Goal: Entertainment & Leisure: Consume media (video, audio)

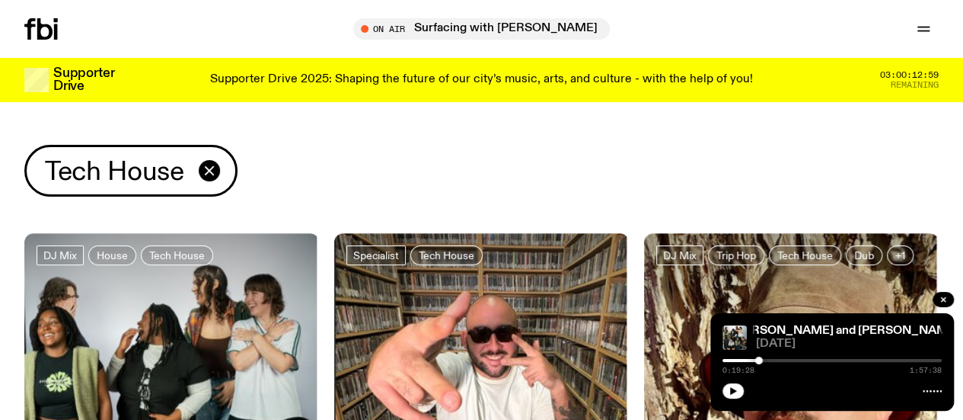
click at [0, 0] on span "Tune in live" at bounding box center [0, 0] width 0 height 0
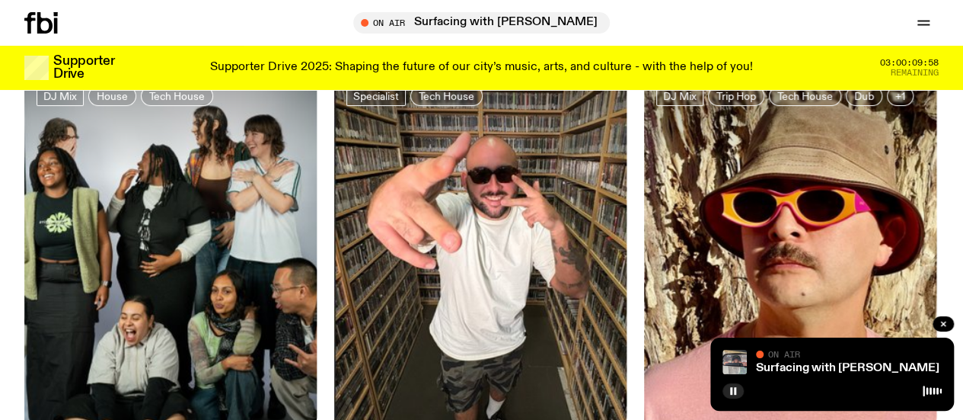
scroll to position [299, 0]
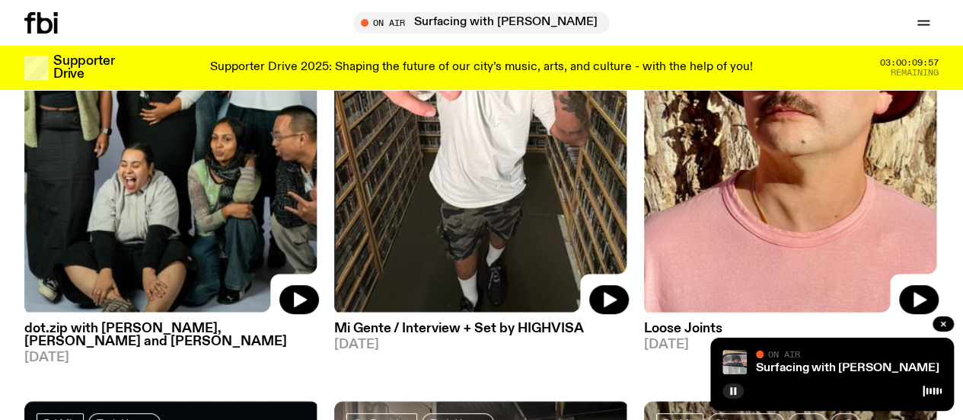
click at [781, 191] on img at bounding box center [791, 118] width 295 height 393
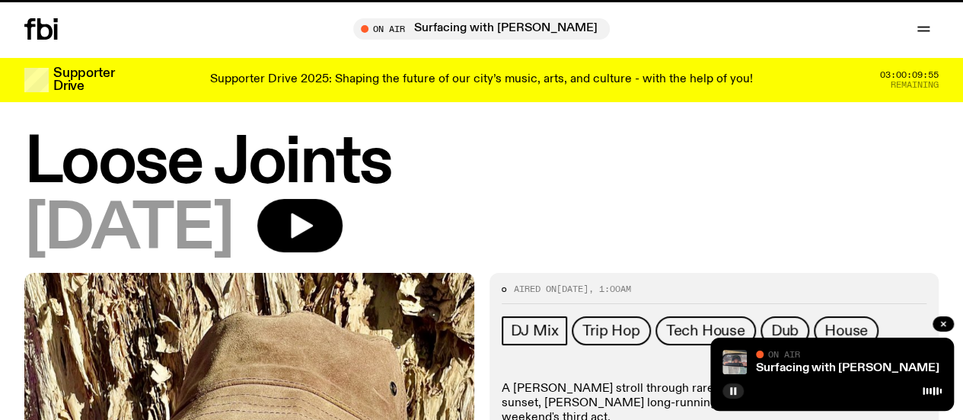
click at [923, 273] on div "Loose Joints [DATE]" at bounding box center [481, 202] width 963 height 140
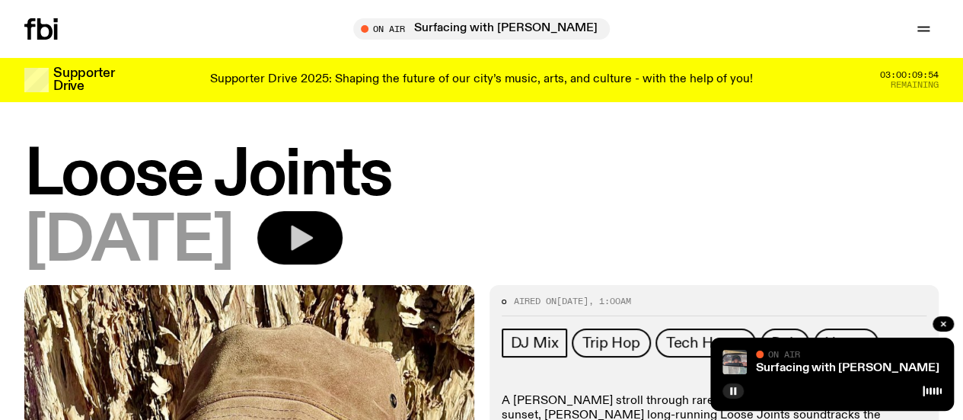
click at [343, 241] on button "button" at bounding box center [299, 237] width 85 height 53
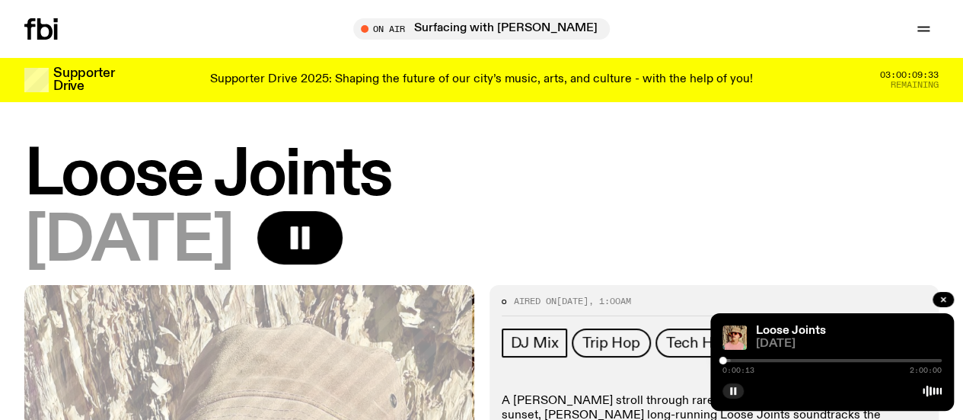
click at [736, 360] on div at bounding box center [832, 360] width 219 height 3
click at [746, 361] on div at bounding box center [832, 360] width 219 height 3
click at [751, 362] on div at bounding box center [832, 360] width 219 height 3
click at [756, 362] on div "0:15:59 2:00:00" at bounding box center [832, 365] width 219 height 18
click at [759, 360] on div at bounding box center [832, 360] width 219 height 3
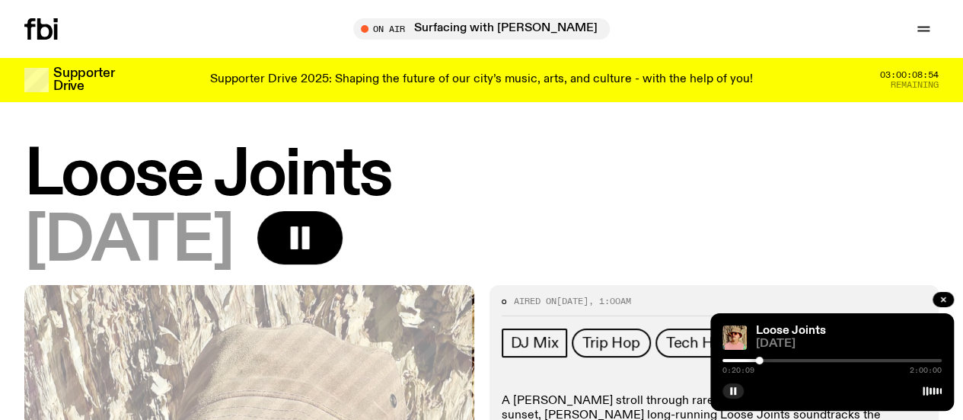
click at [765, 361] on div at bounding box center [832, 360] width 219 height 3
click at [767, 206] on h1 "Loose Joints" at bounding box center [481, 176] width 914 height 62
